Goal: Information Seeking & Learning: Find specific fact

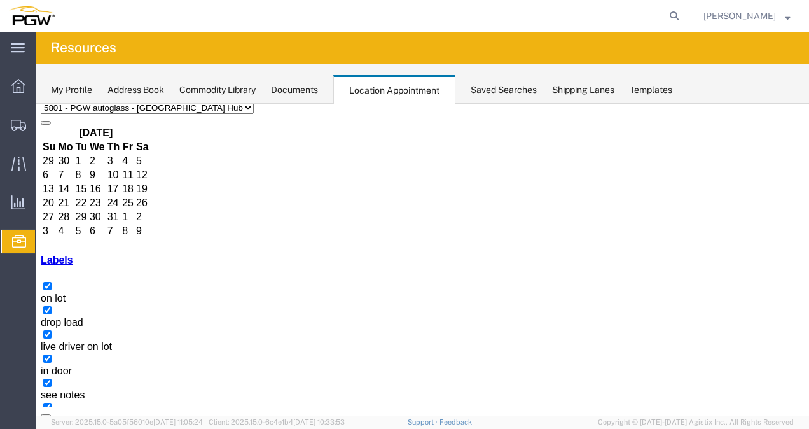
scroll to position [64, 0]
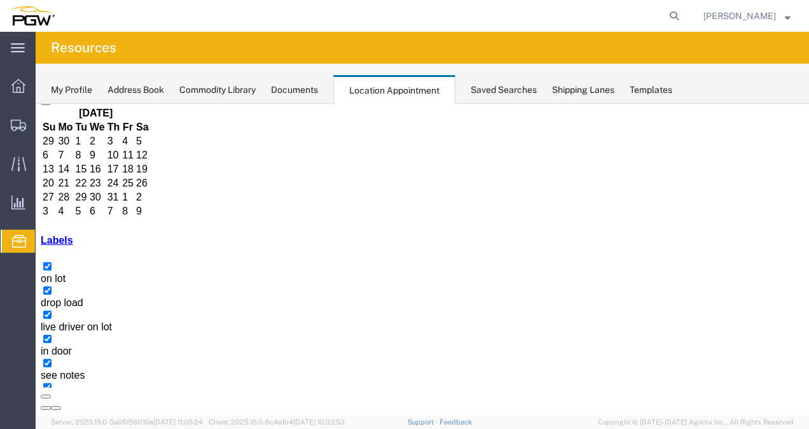
copy h3 "56445245"
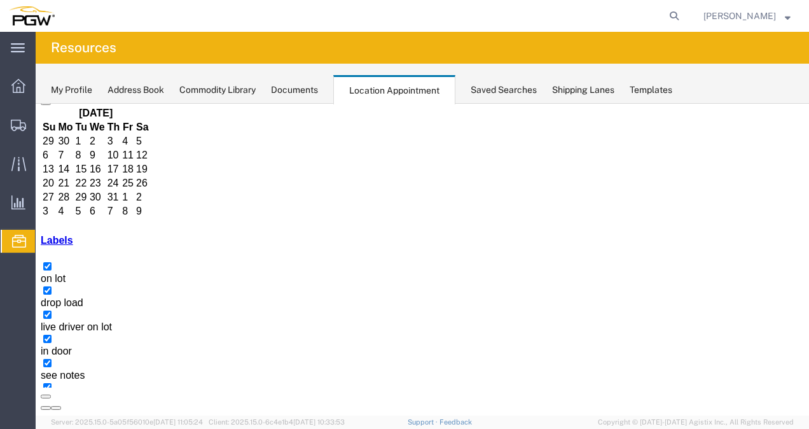
copy h3 "FFAU3459716"
